Goal: Information Seeking & Learning: Check status

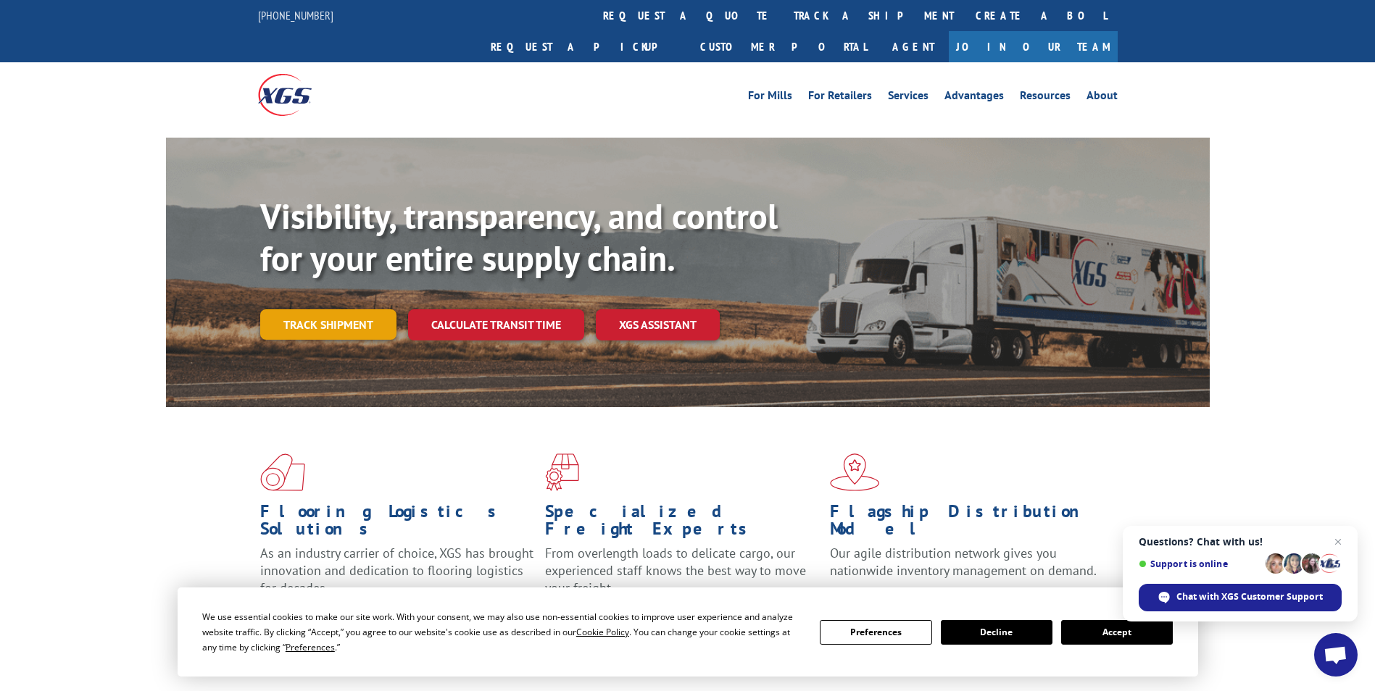
click at [366, 310] on link "Track shipment" at bounding box center [328, 325] width 136 height 30
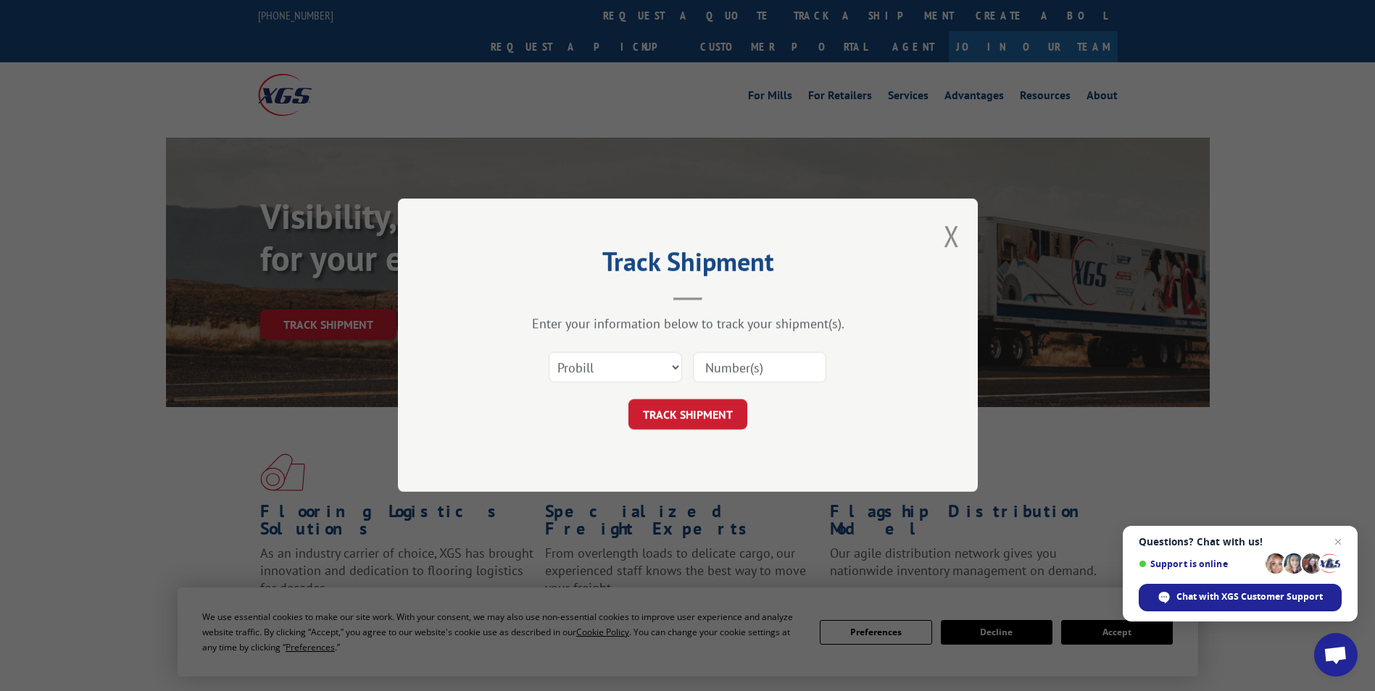
click at [768, 370] on input at bounding box center [759, 368] width 133 height 30
type input "3399106"
click button "TRACK SHIPMENT" at bounding box center [687, 415] width 119 height 30
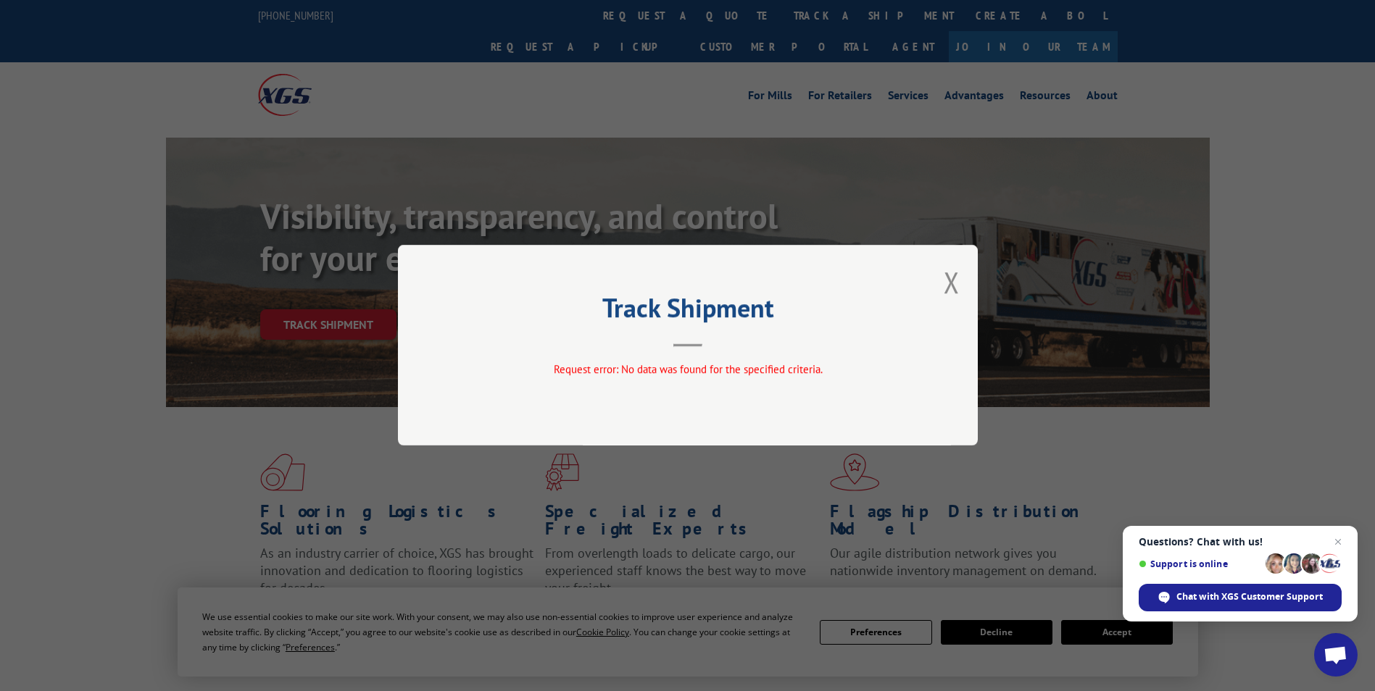
click at [972, 283] on div "Track Shipment Request error: No data was found for the specified criteria." at bounding box center [688, 345] width 580 height 201
click at [947, 281] on button "Close modal" at bounding box center [952, 282] width 16 height 38
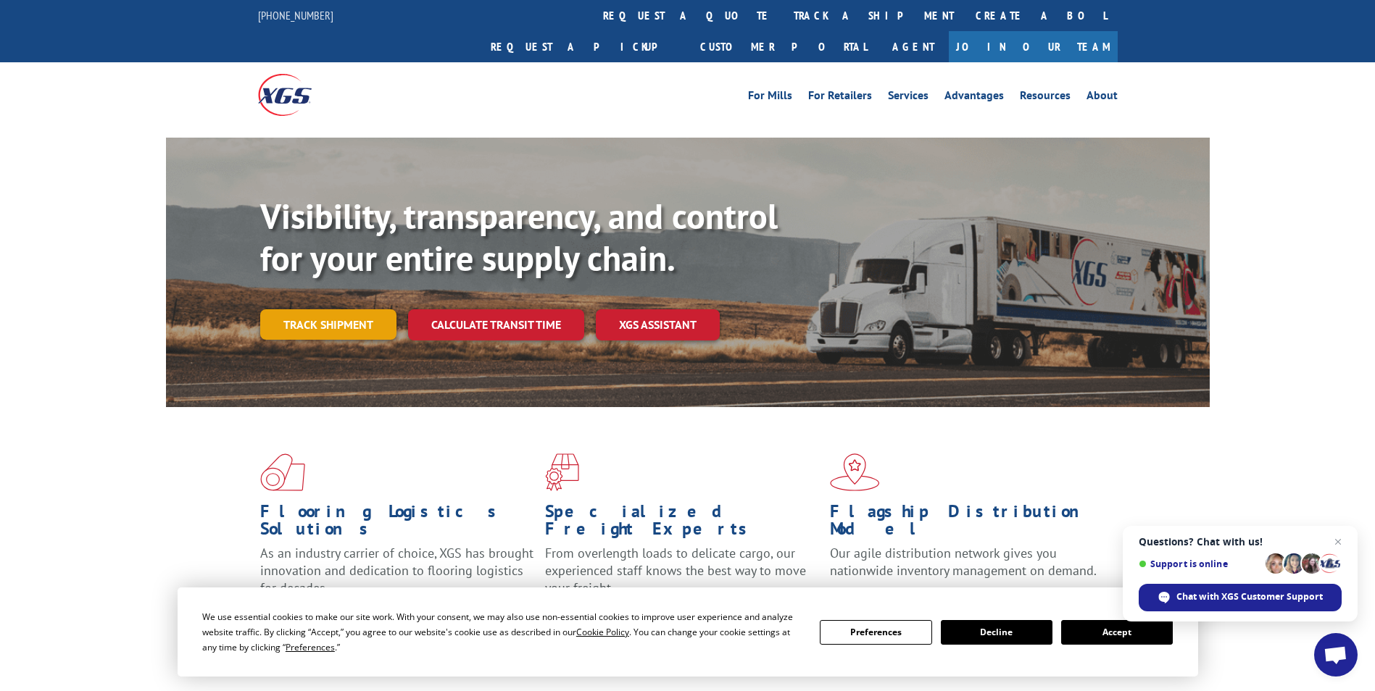
click at [363, 310] on link "Track shipment" at bounding box center [328, 325] width 136 height 30
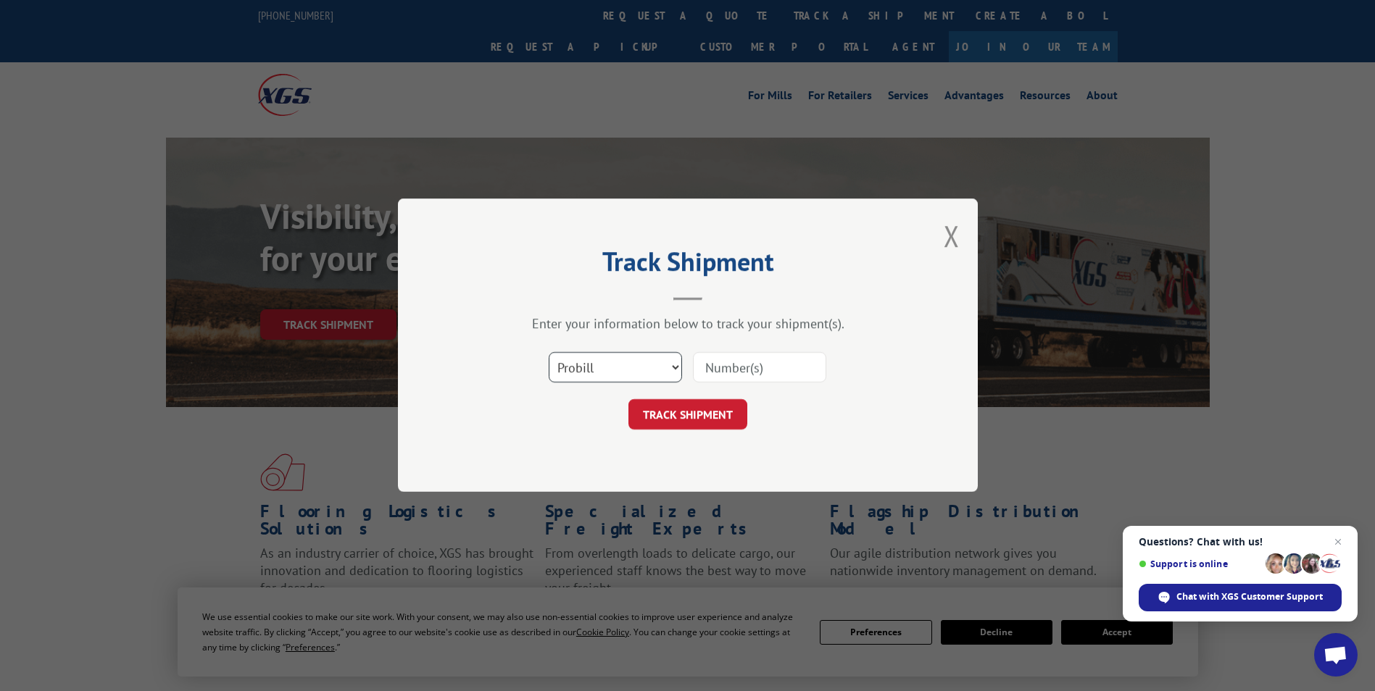
click at [663, 362] on select "Select category... Probill BOL PO" at bounding box center [615, 368] width 133 height 30
select select "bol"
click at [549, 353] on select "Select category... Probill BOL PO" at bounding box center [615, 368] width 133 height 30
click at [744, 375] on input at bounding box center [759, 368] width 133 height 30
type input "3399106"
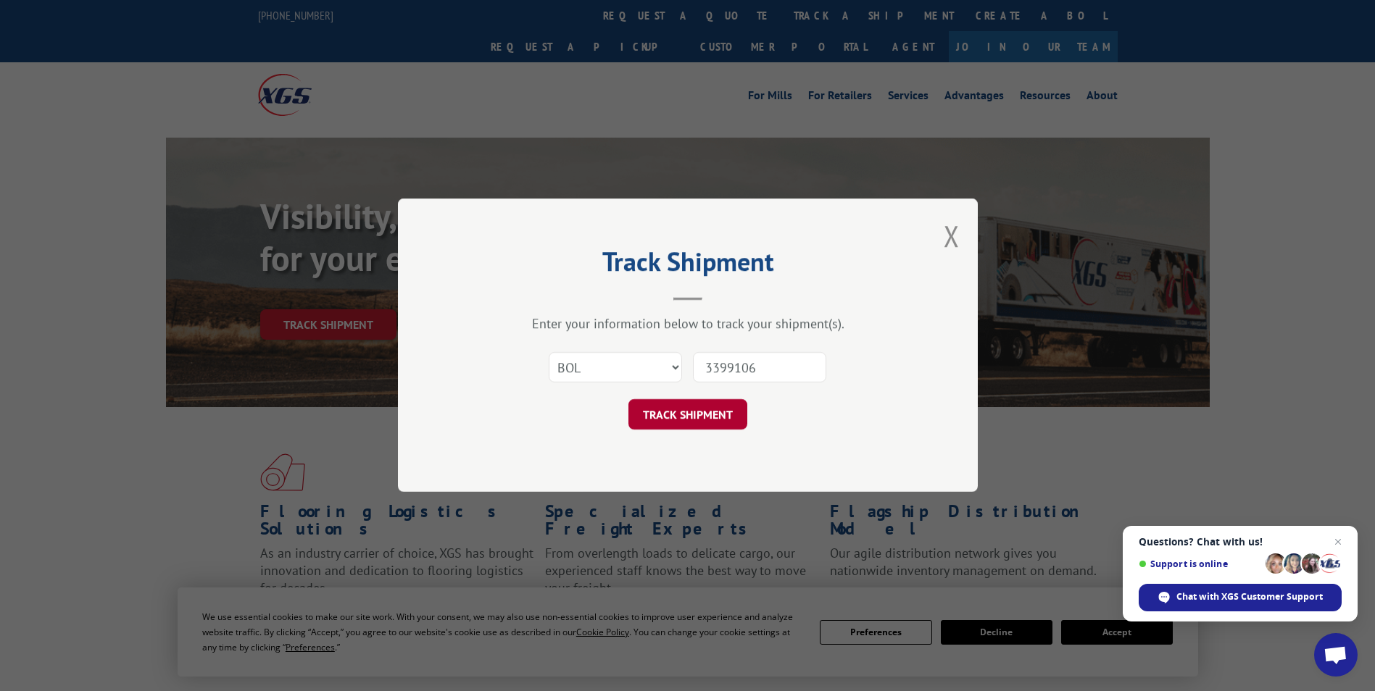
click at [727, 417] on button "TRACK SHIPMENT" at bounding box center [687, 415] width 119 height 30
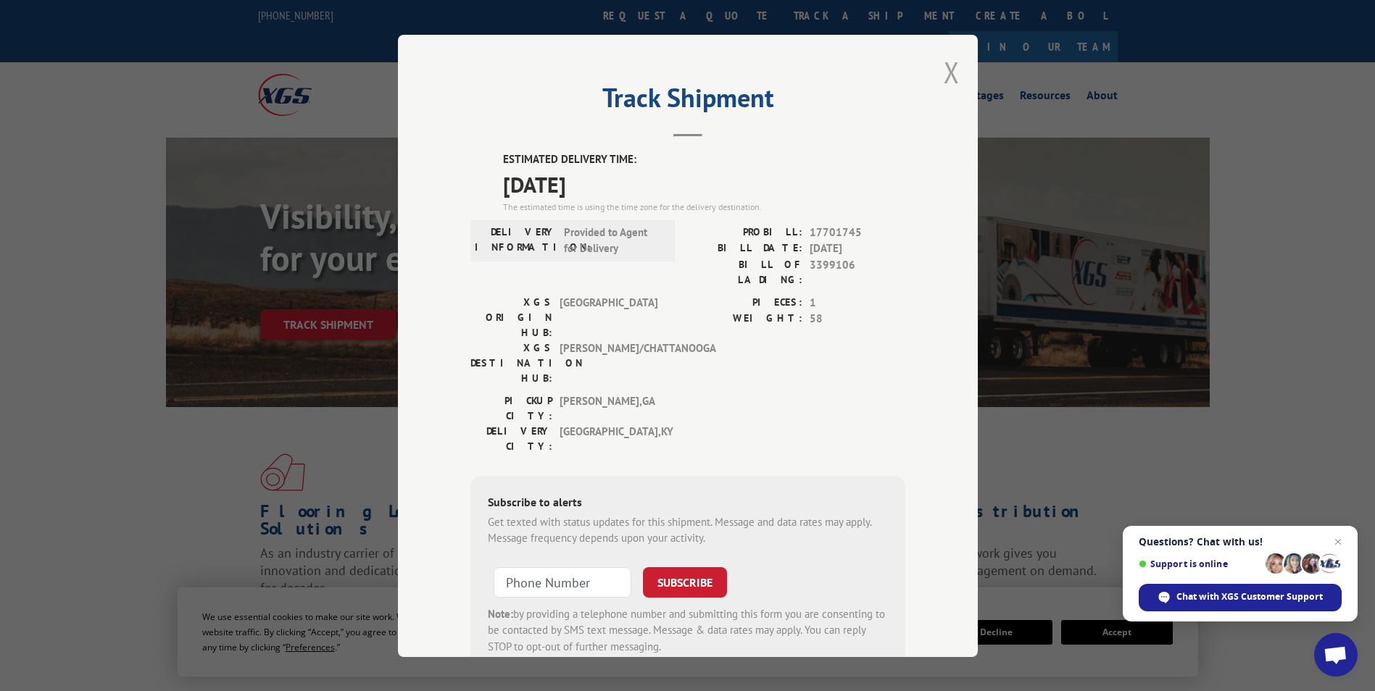
click at [944, 79] on button "Close modal" at bounding box center [952, 72] width 16 height 38
